Goal: Transaction & Acquisition: Purchase product/service

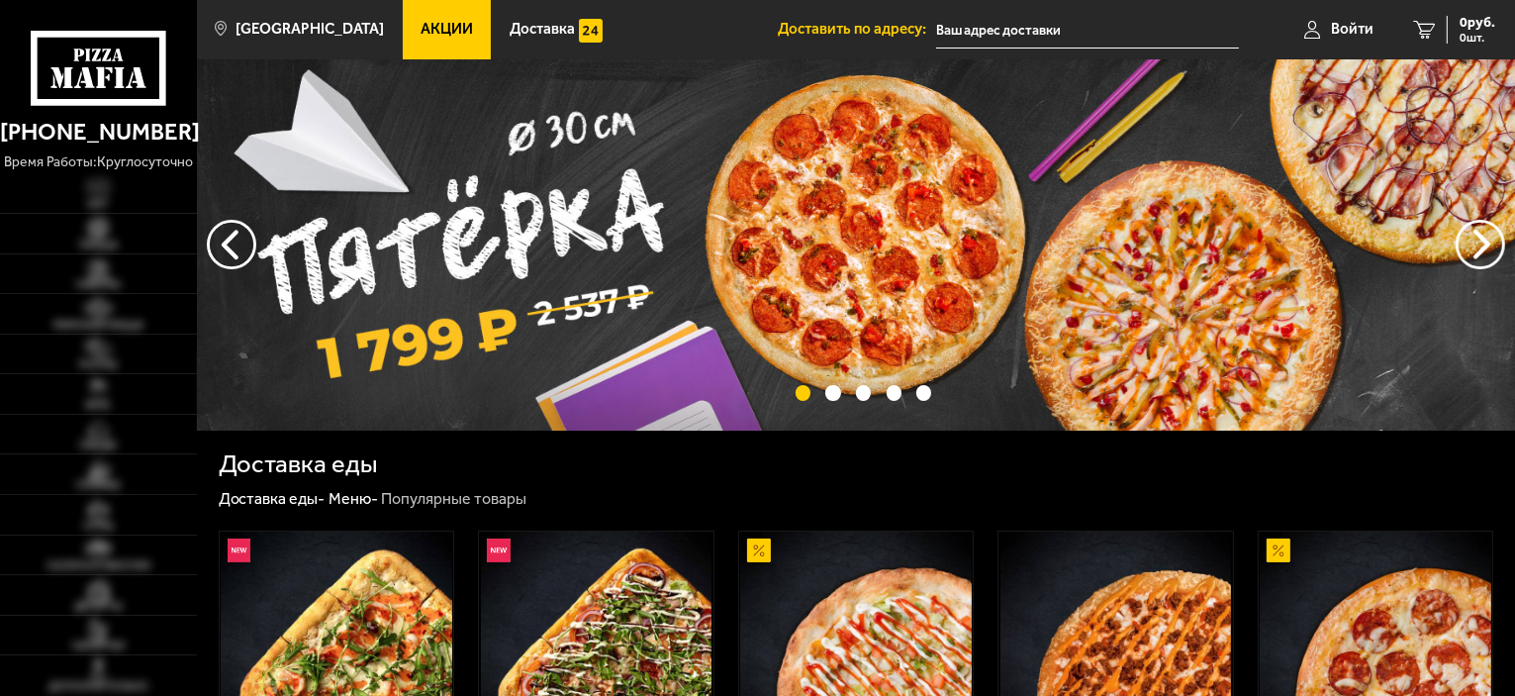
type input "[STREET_ADDRESS]"
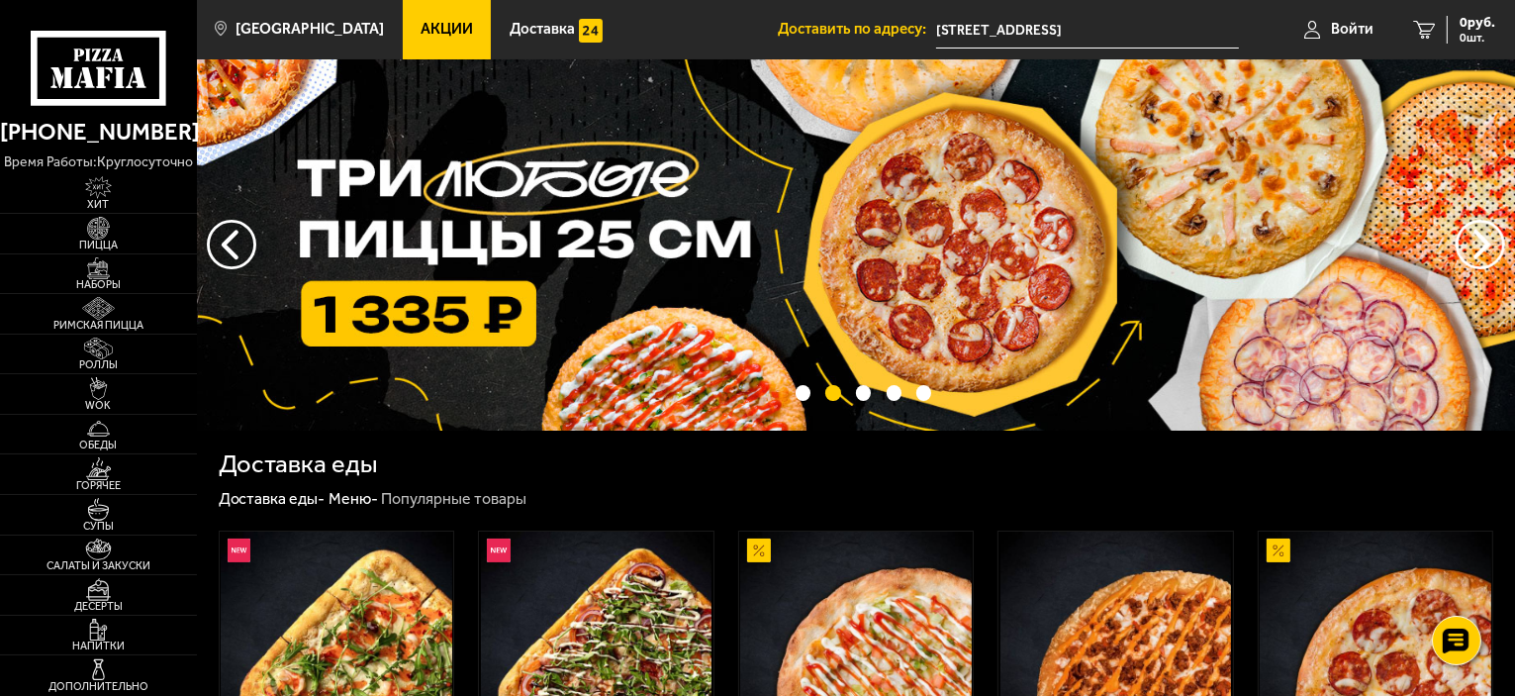
click at [1073, 27] on input "[STREET_ADDRESS]" at bounding box center [1087, 30] width 303 height 37
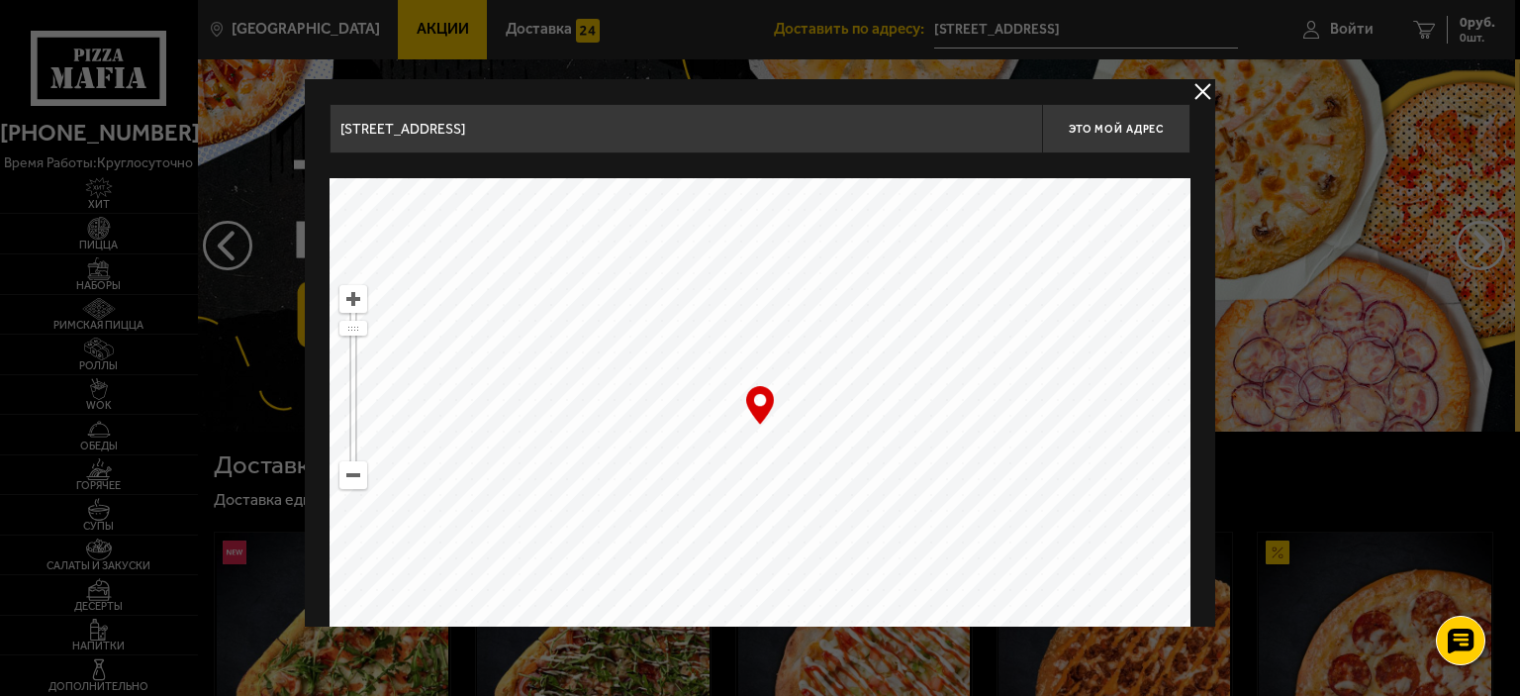
click at [680, 134] on input "[STREET_ADDRESS]" at bounding box center [686, 128] width 713 height 49
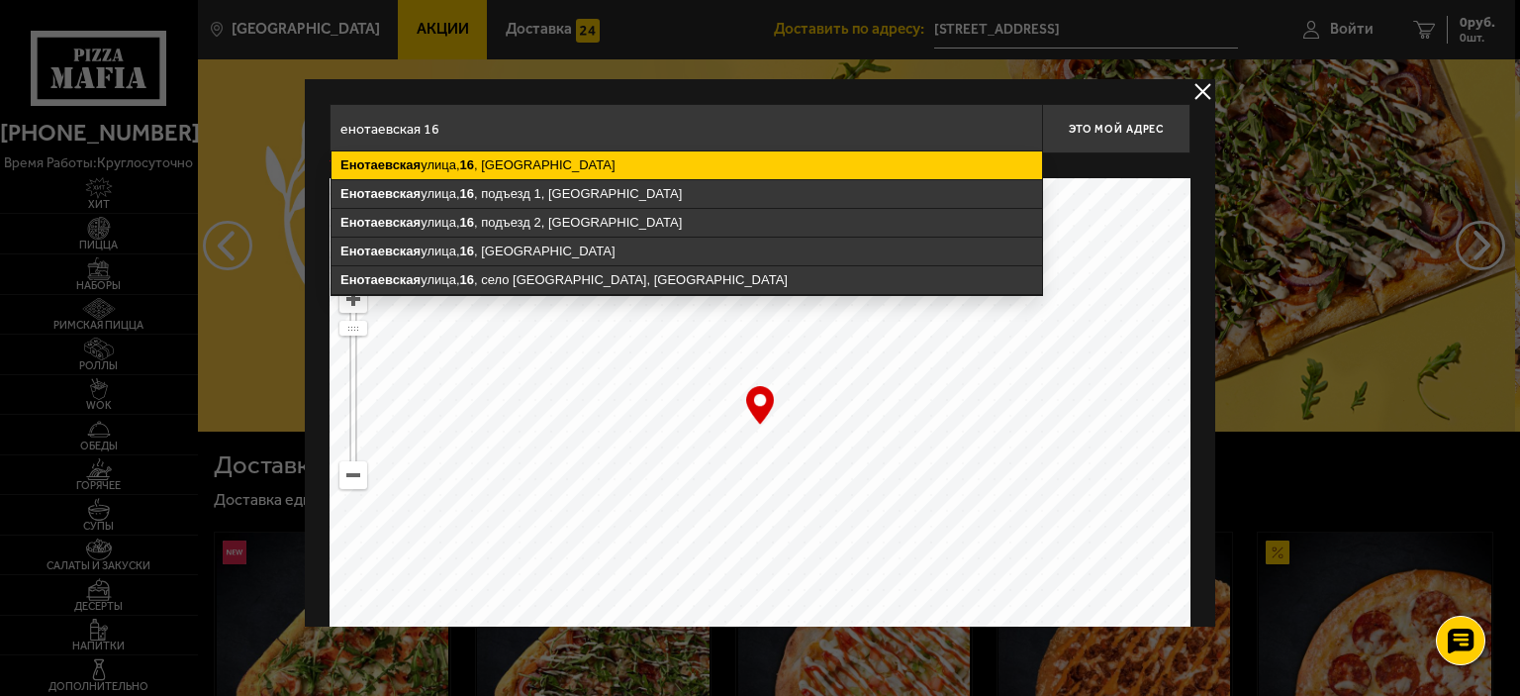
click at [642, 153] on ymaps "[STREET_ADDRESS]" at bounding box center [687, 165] width 711 height 28
type input "[STREET_ADDRESS]"
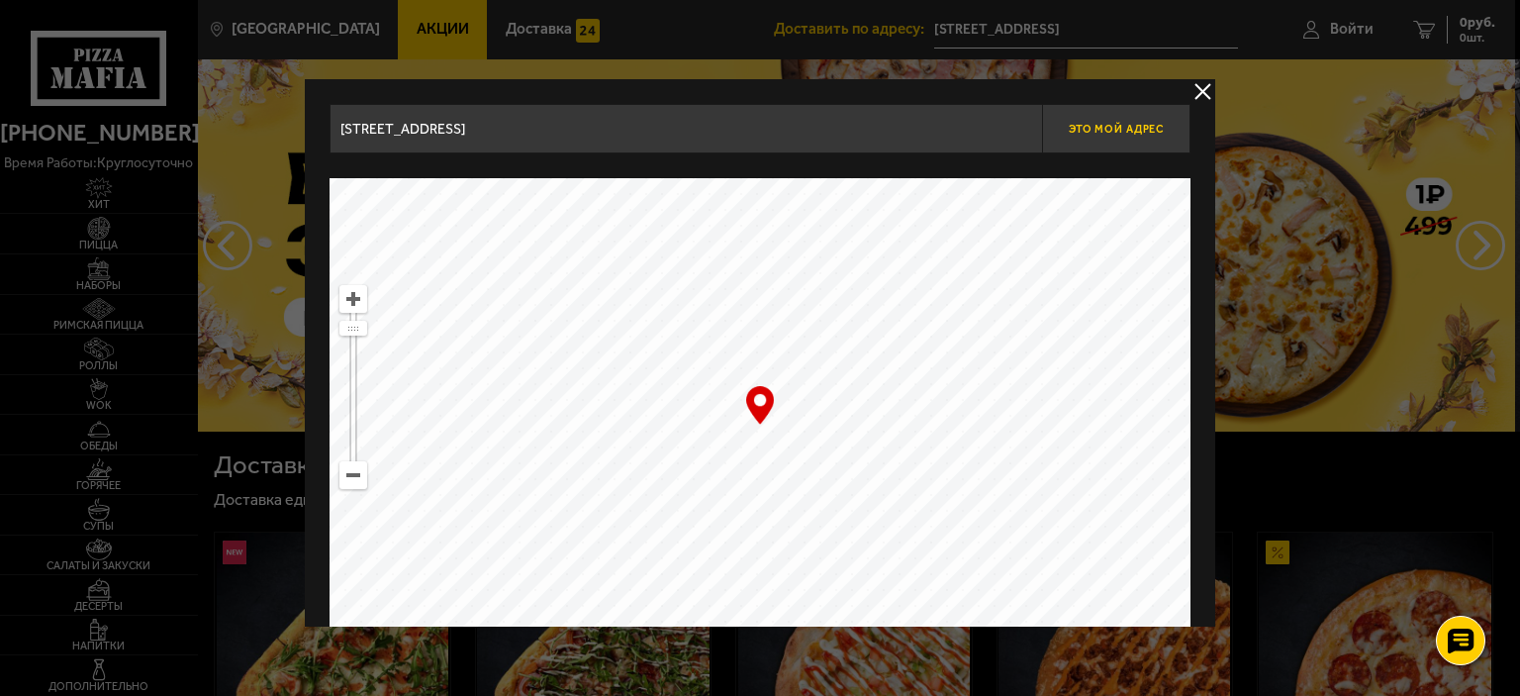
click at [1130, 116] on button "Это мой адрес" at bounding box center [1116, 128] width 148 height 49
type input "[STREET_ADDRESS]"
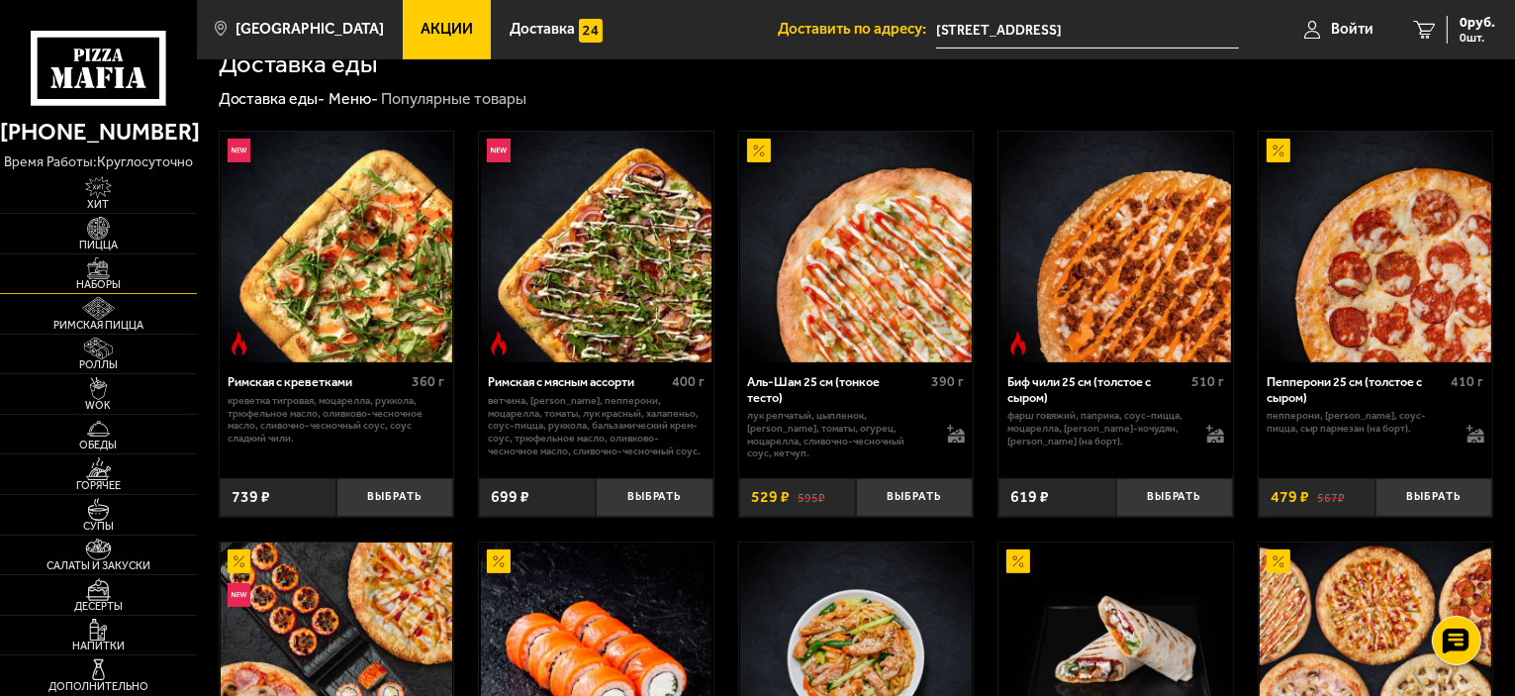
scroll to position [396, 0]
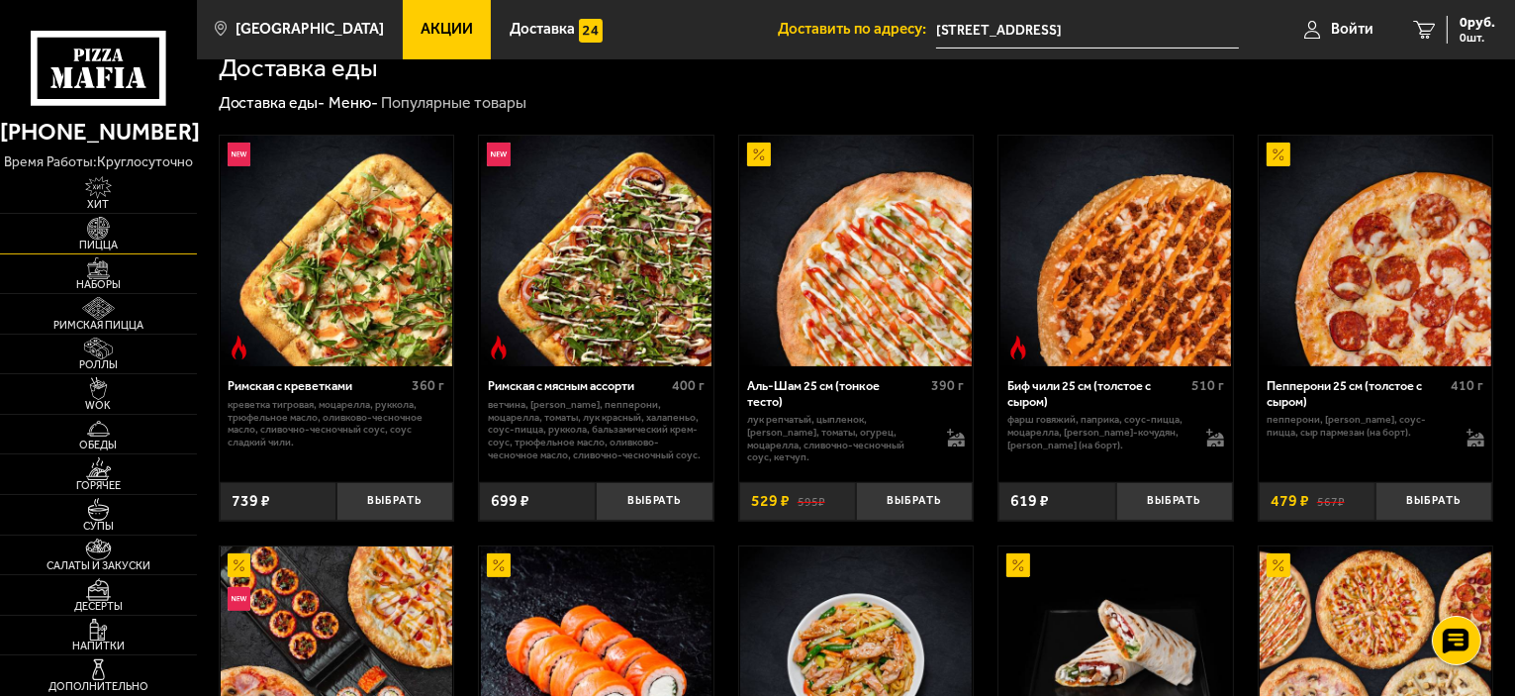
click at [107, 233] on img at bounding box center [98, 228] width 60 height 23
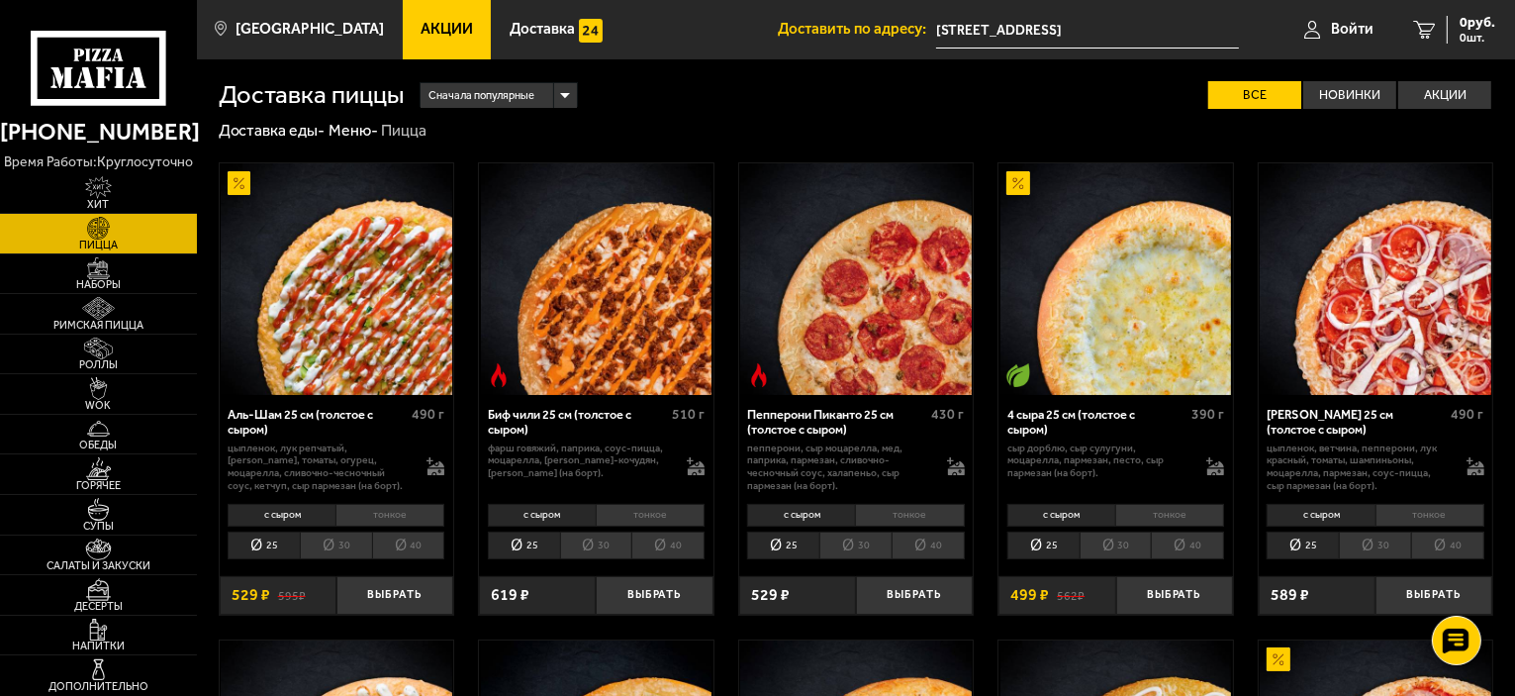
click at [1169, 510] on li "тонкое" at bounding box center [1170, 515] width 109 height 23
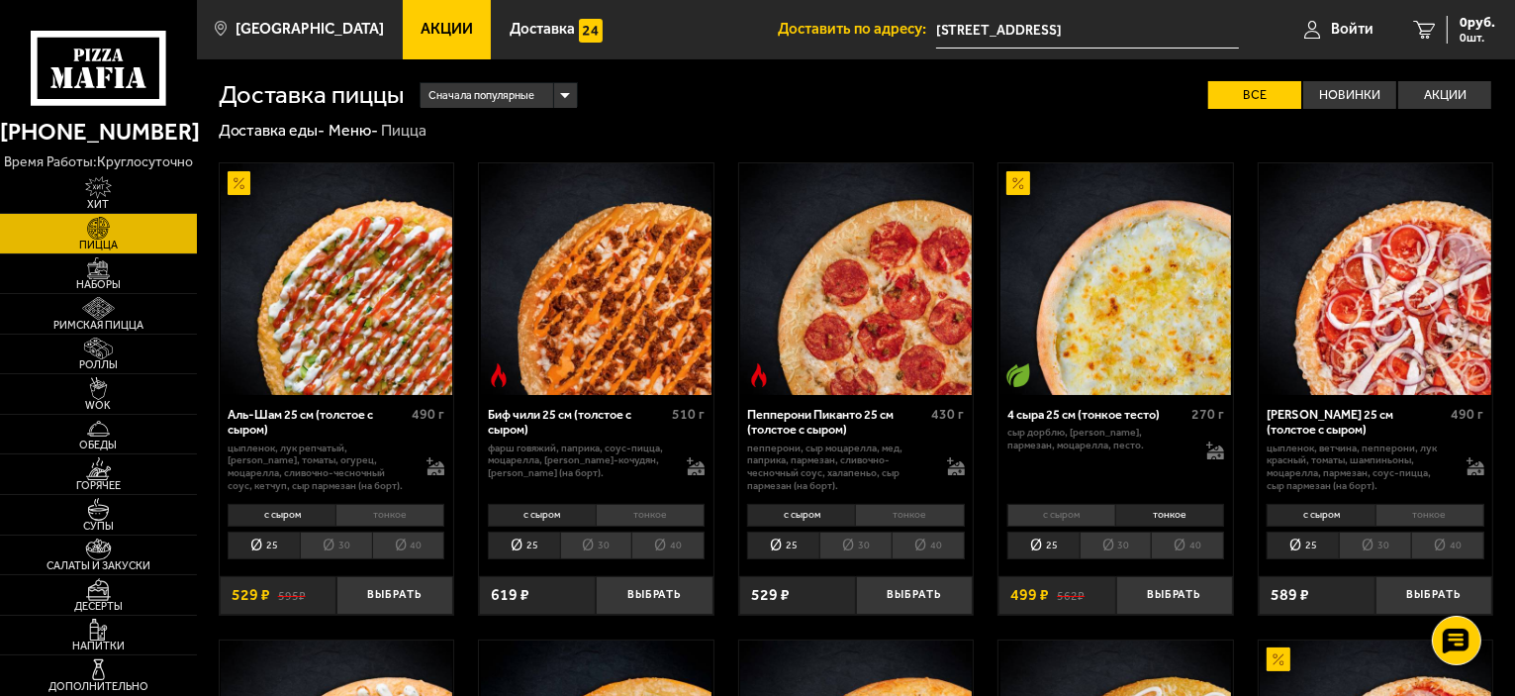
click at [1110, 547] on li "30" at bounding box center [1116, 546] width 72 height 28
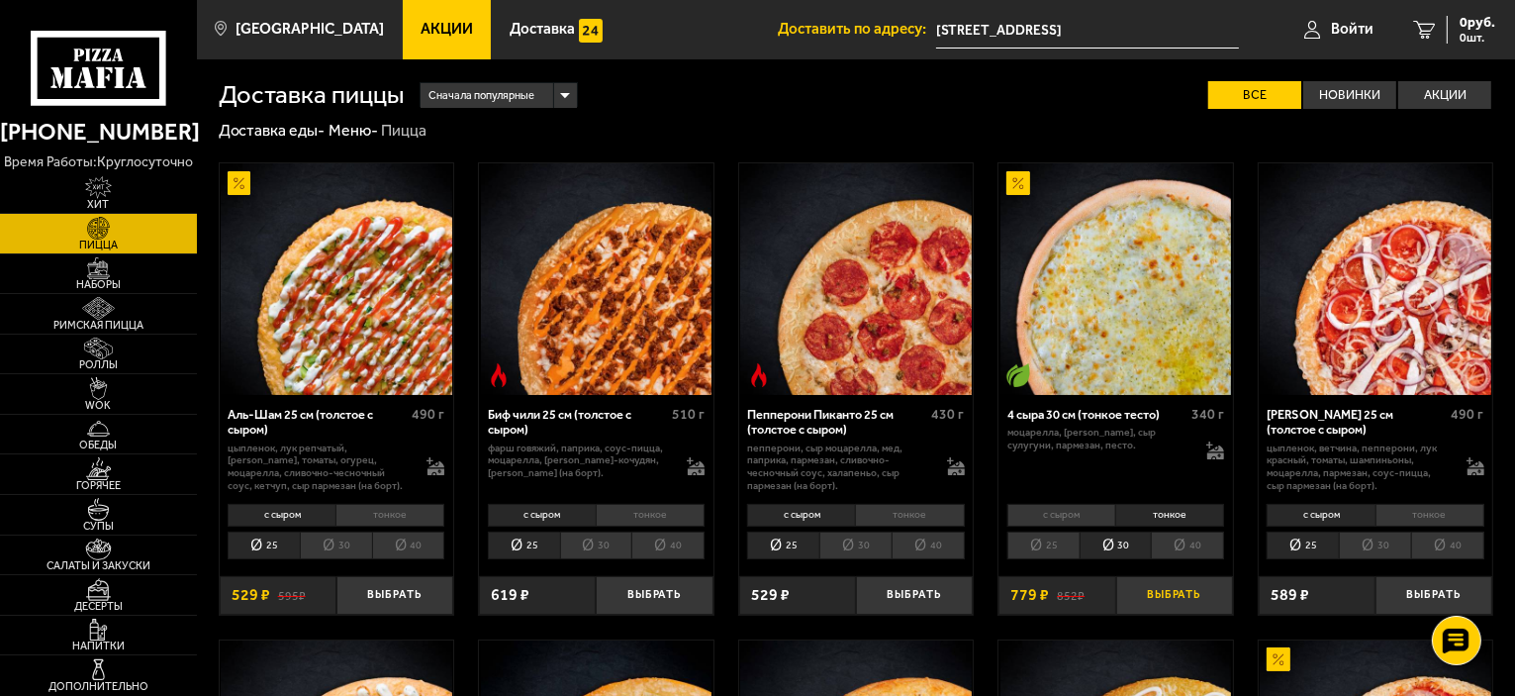
click at [1145, 578] on button "Выбрать" at bounding box center [1175, 595] width 117 height 39
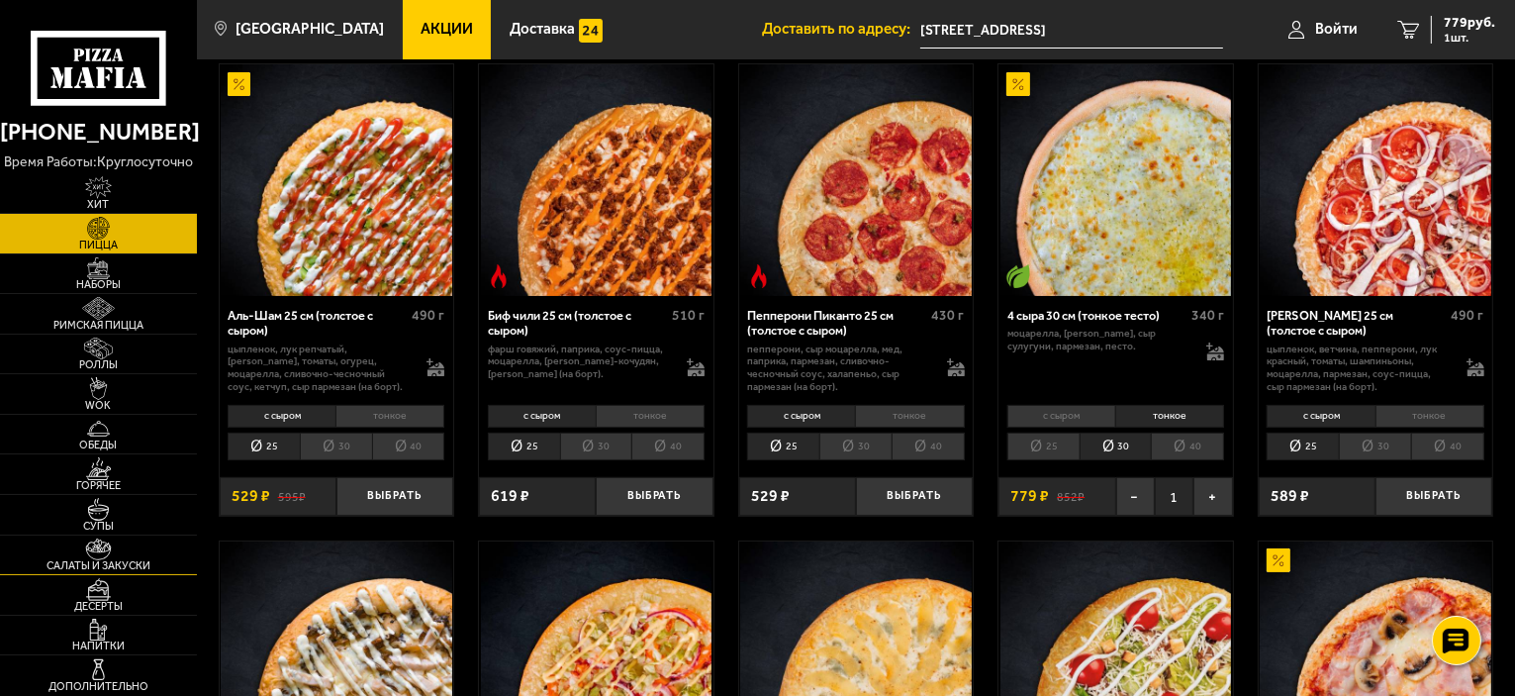
click at [94, 557] on link "Салаты и закуски" at bounding box center [98, 556] width 197 height 40
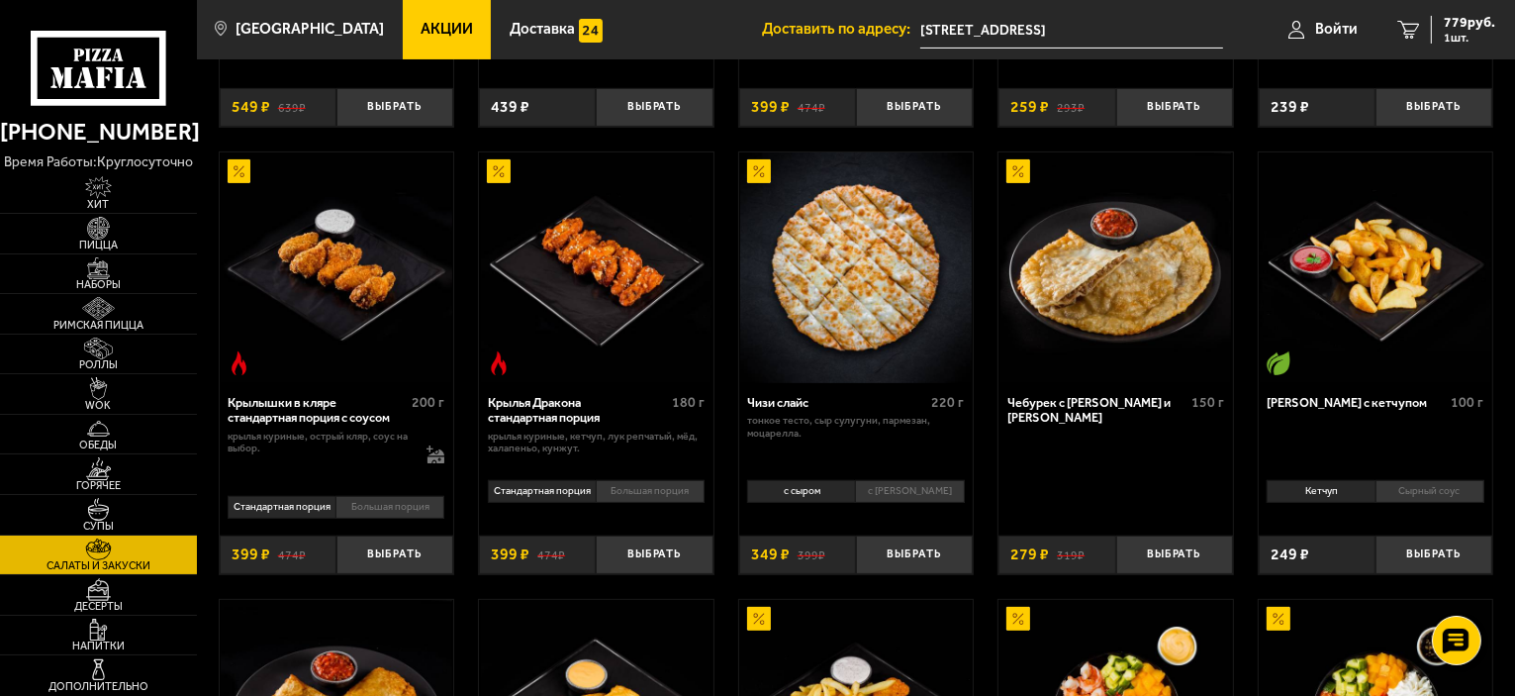
scroll to position [495, 0]
